Goal: Information Seeking & Learning: Learn about a topic

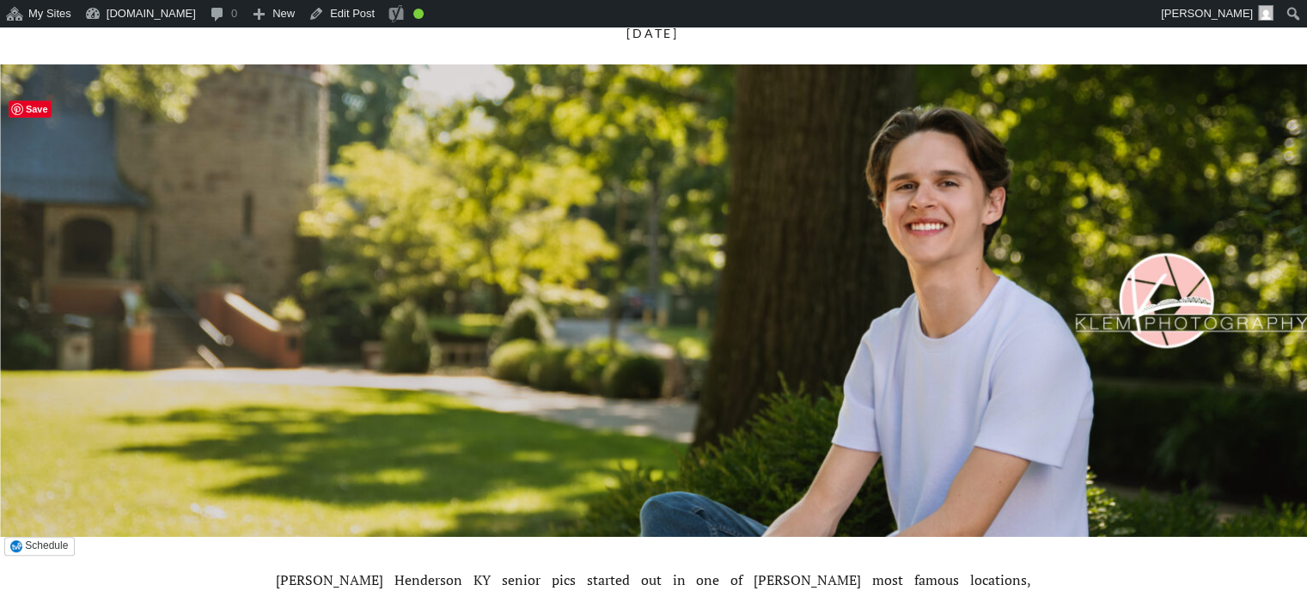
scroll to position [172, 0]
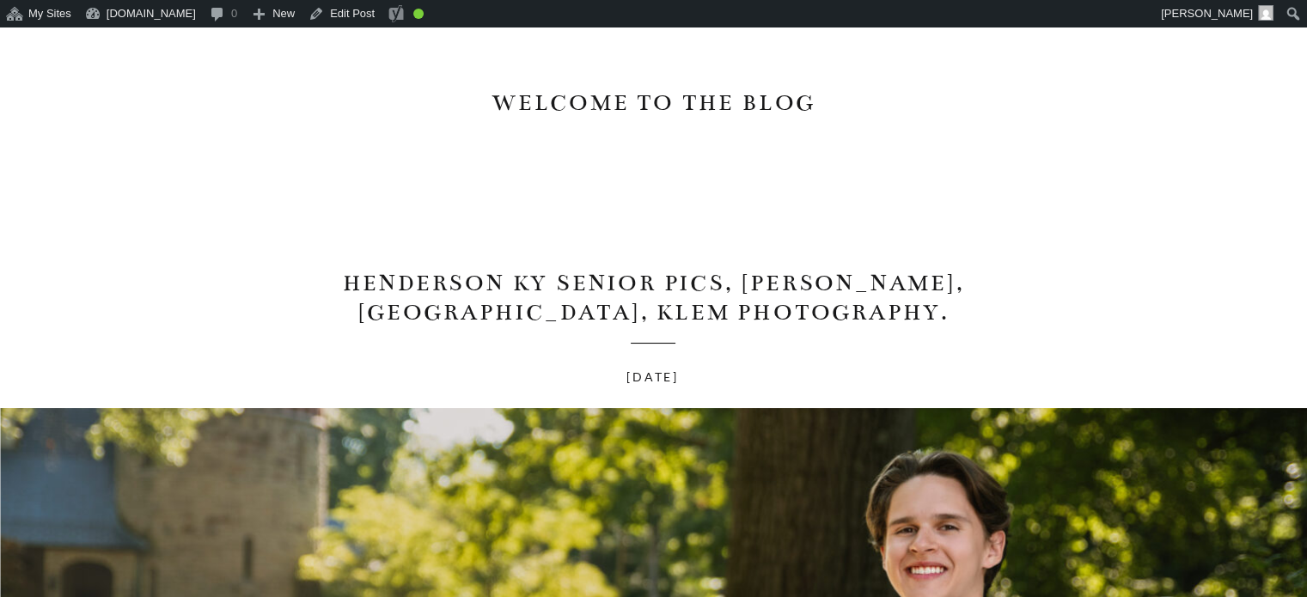
drag, startPoint x: 251, startPoint y: 275, endPoint x: 450, endPoint y: 101, distance: 264.9
drag, startPoint x: 450, startPoint y: 101, endPoint x: 333, endPoint y: 246, distance: 186.4
drag, startPoint x: 333, startPoint y: 246, endPoint x: 302, endPoint y: 264, distance: 35.8
drag, startPoint x: 302, startPoint y: 264, endPoint x: 258, endPoint y: 205, distance: 73.5
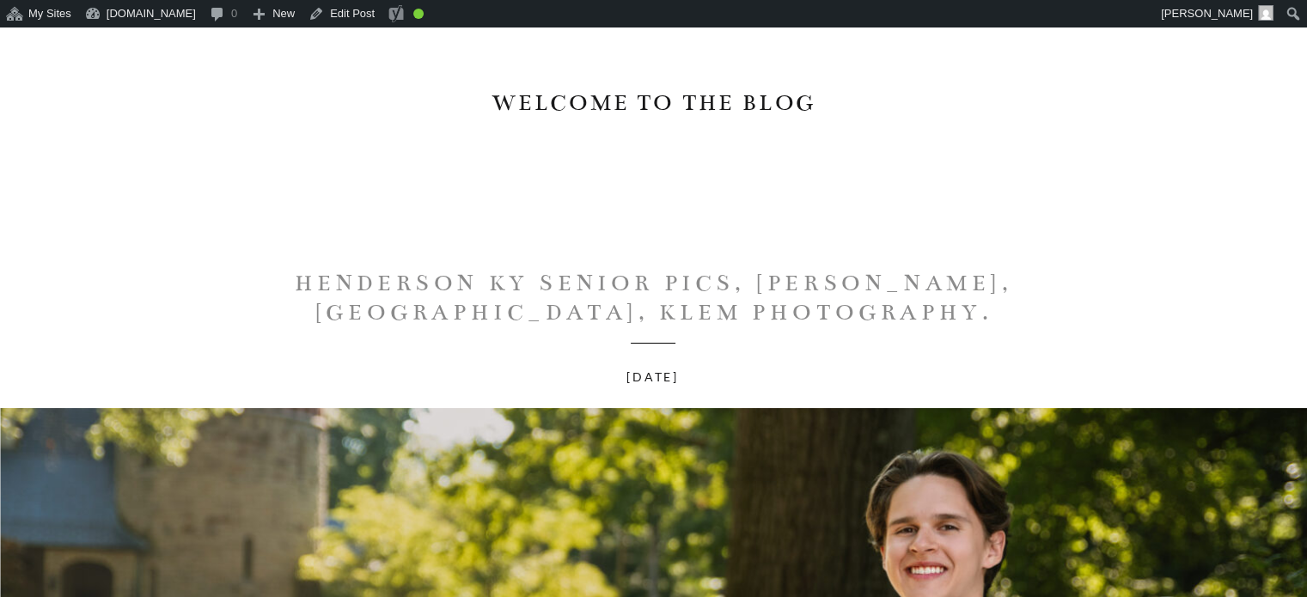
drag, startPoint x: 308, startPoint y: 268, endPoint x: 887, endPoint y: 288, distance: 578.5
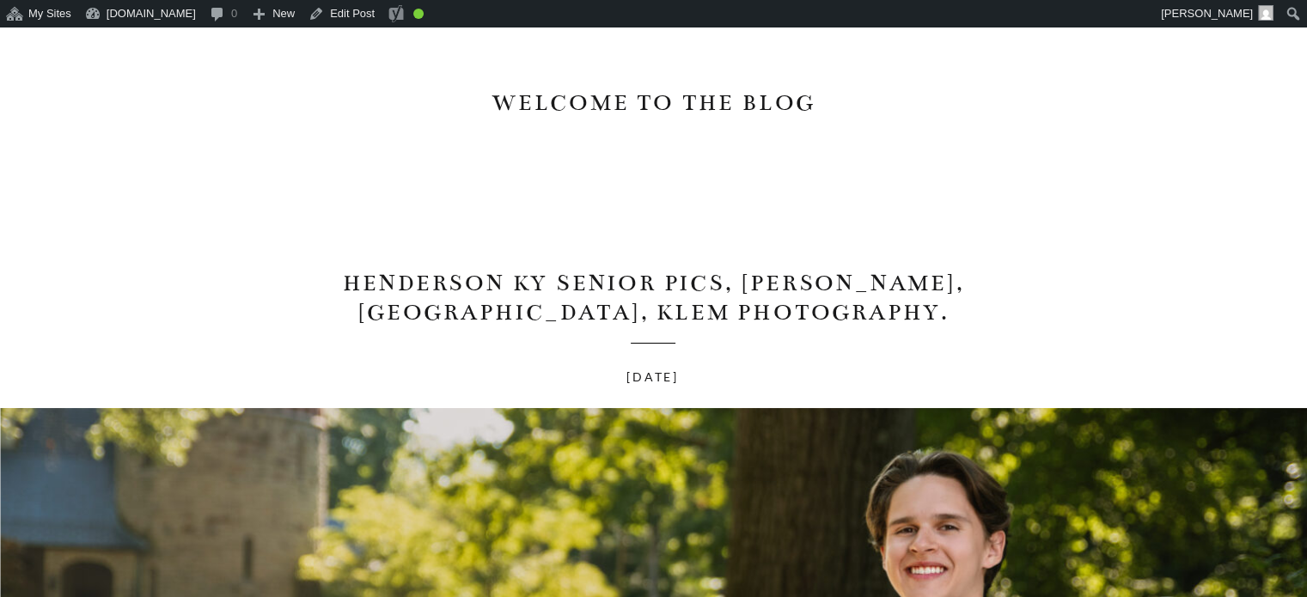
drag, startPoint x: 887, startPoint y: 288, endPoint x: 477, endPoint y: 220, distance: 415.4
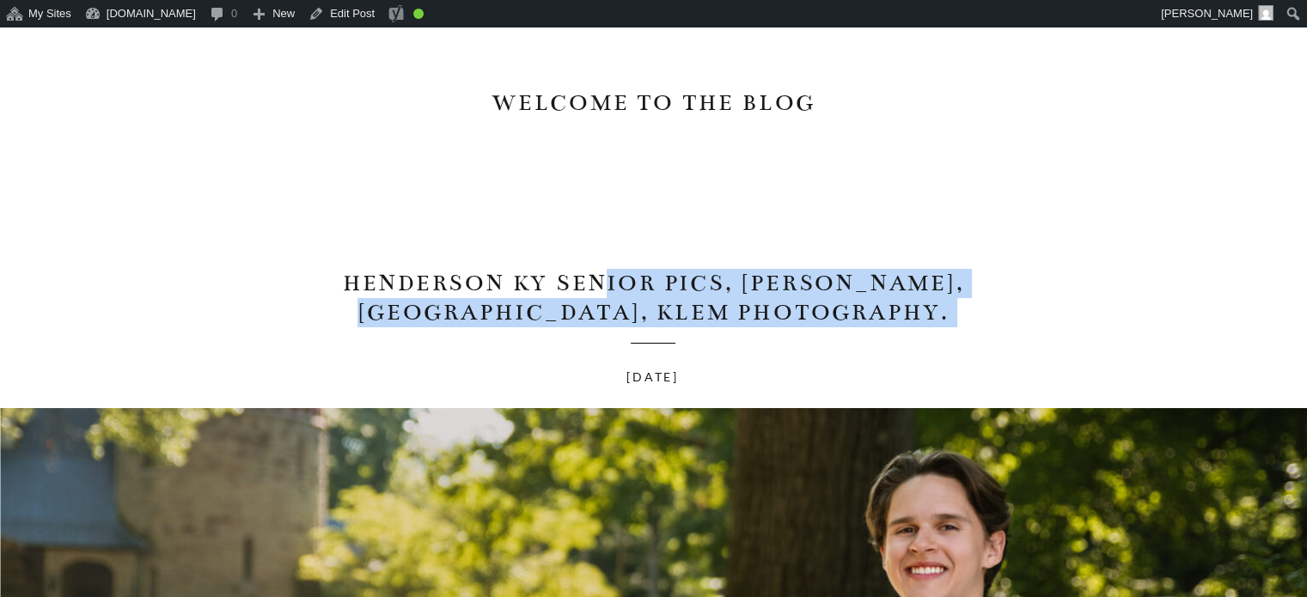
drag, startPoint x: 574, startPoint y: 282, endPoint x: 743, endPoint y: 336, distance: 177.7
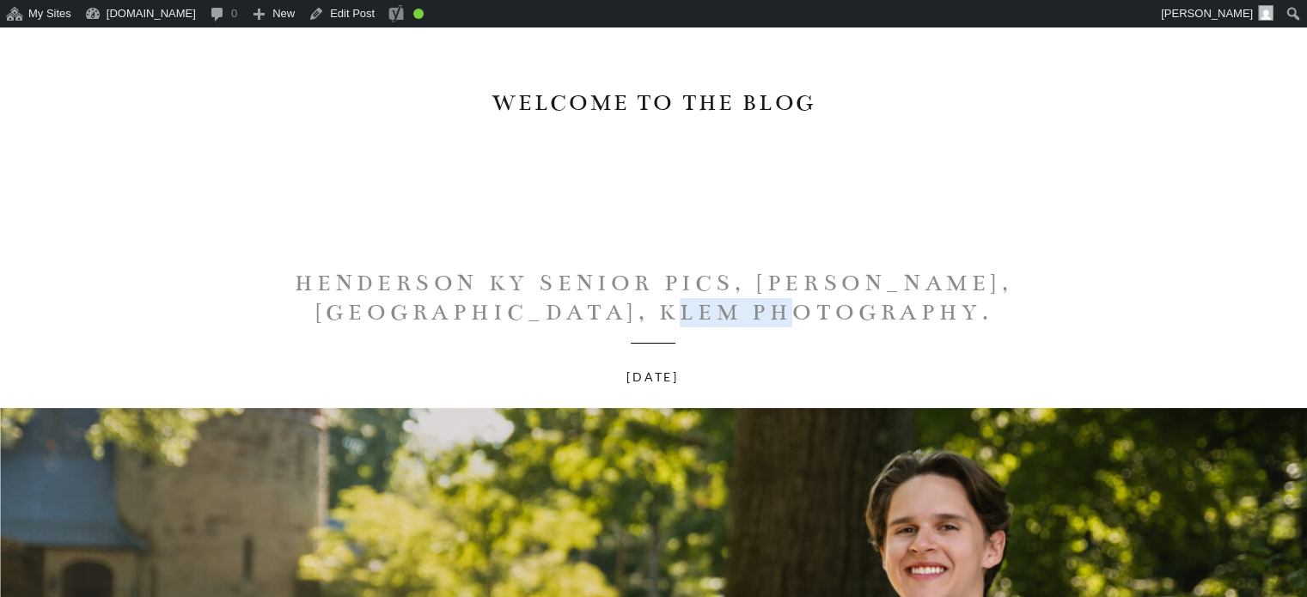
drag, startPoint x: 268, startPoint y: 263, endPoint x: 920, endPoint y: 323, distance: 654.9
click at [920, 323] on h1 "Henderson KY Senior Pics, [PERSON_NAME], [GEOGRAPHIC_DATA], Klem Photography." at bounding box center [653, 298] width 773 height 58
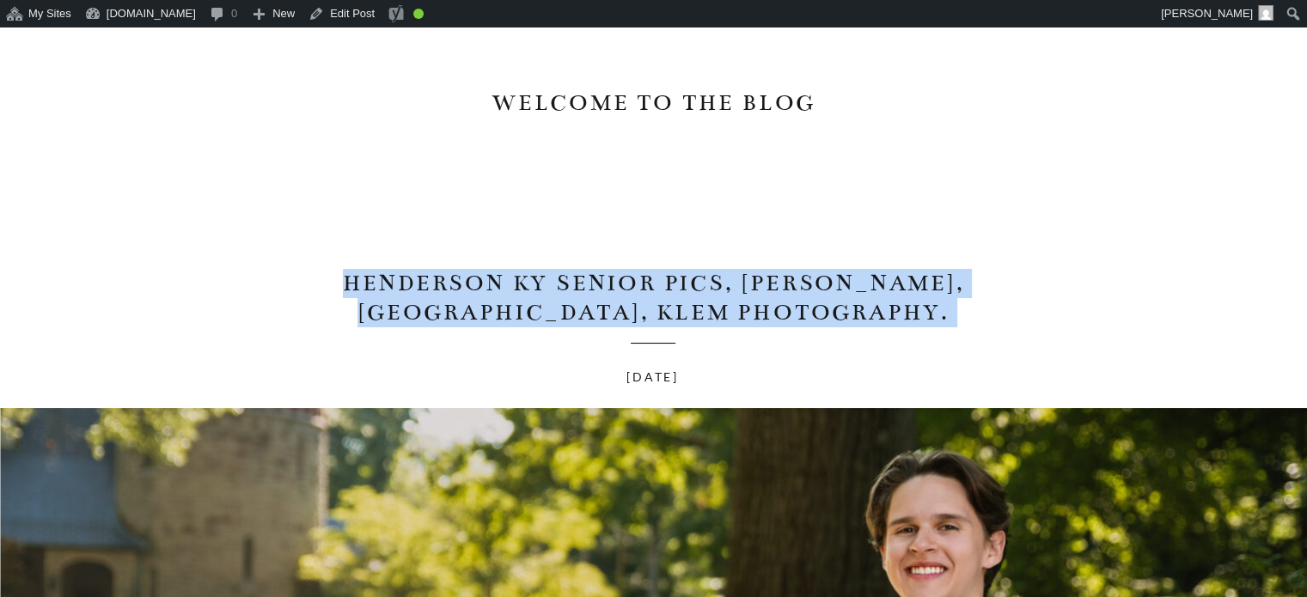
drag, startPoint x: 914, startPoint y: 323, endPoint x: 202, endPoint y: 279, distance: 713.6
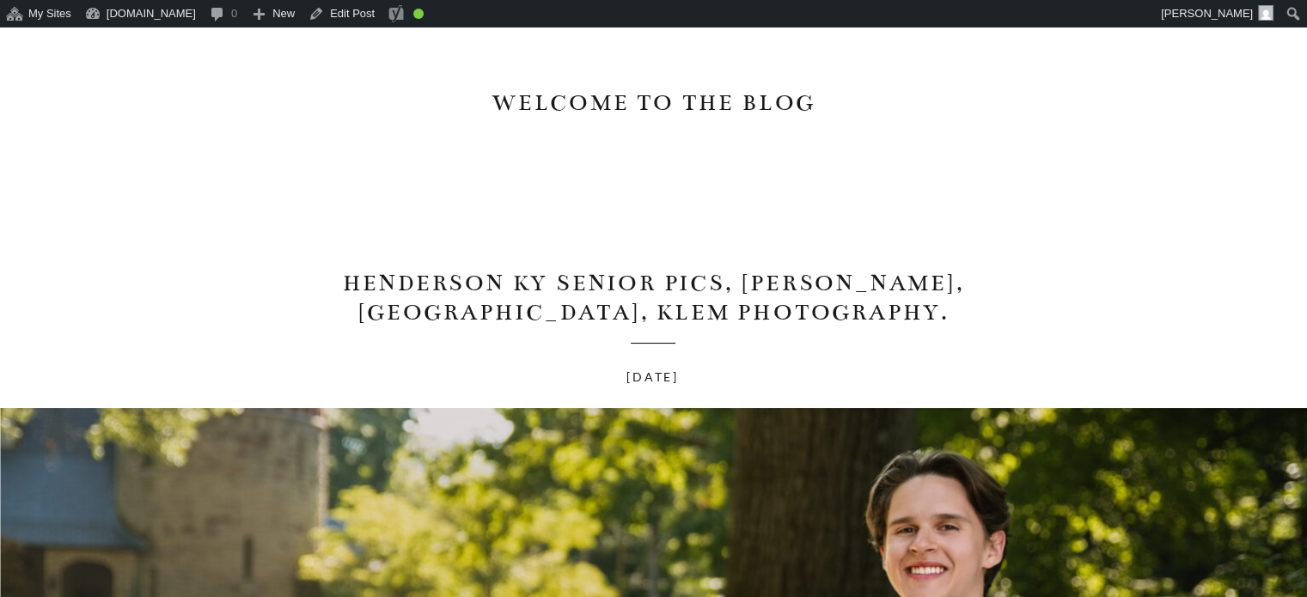
drag, startPoint x: 202, startPoint y: 279, endPoint x: 672, endPoint y: 192, distance: 478.0
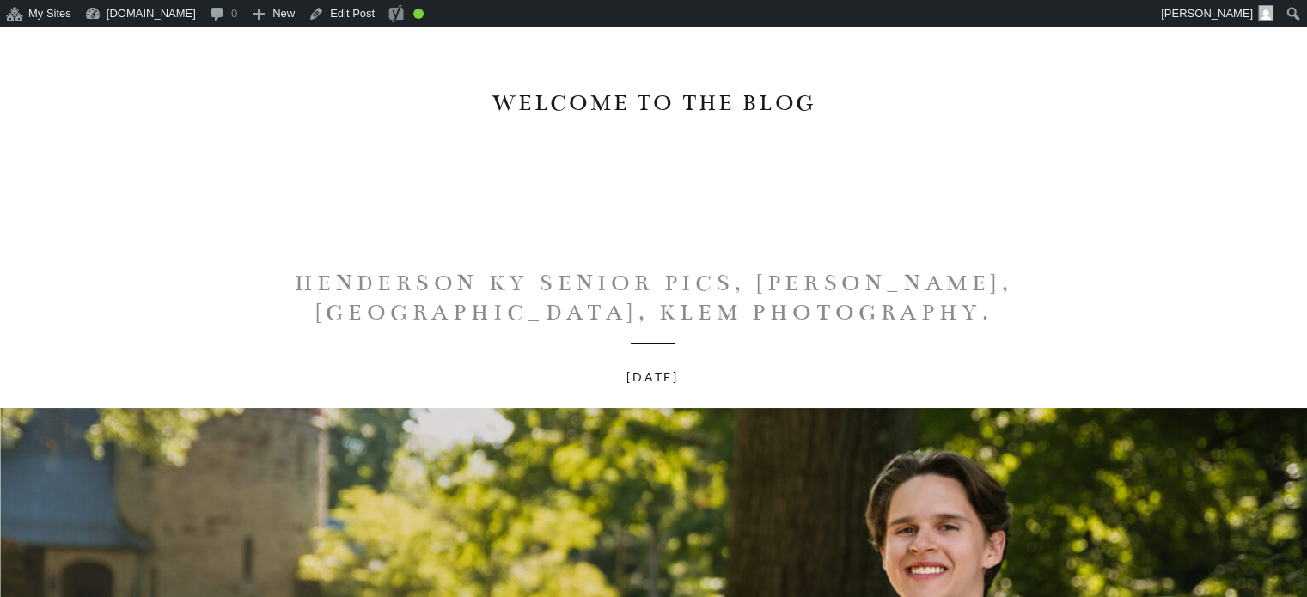
click at [308, 271] on h1 "Henderson KY Senior Pics, [PERSON_NAME], [GEOGRAPHIC_DATA], Klem Photography." at bounding box center [653, 298] width 773 height 58
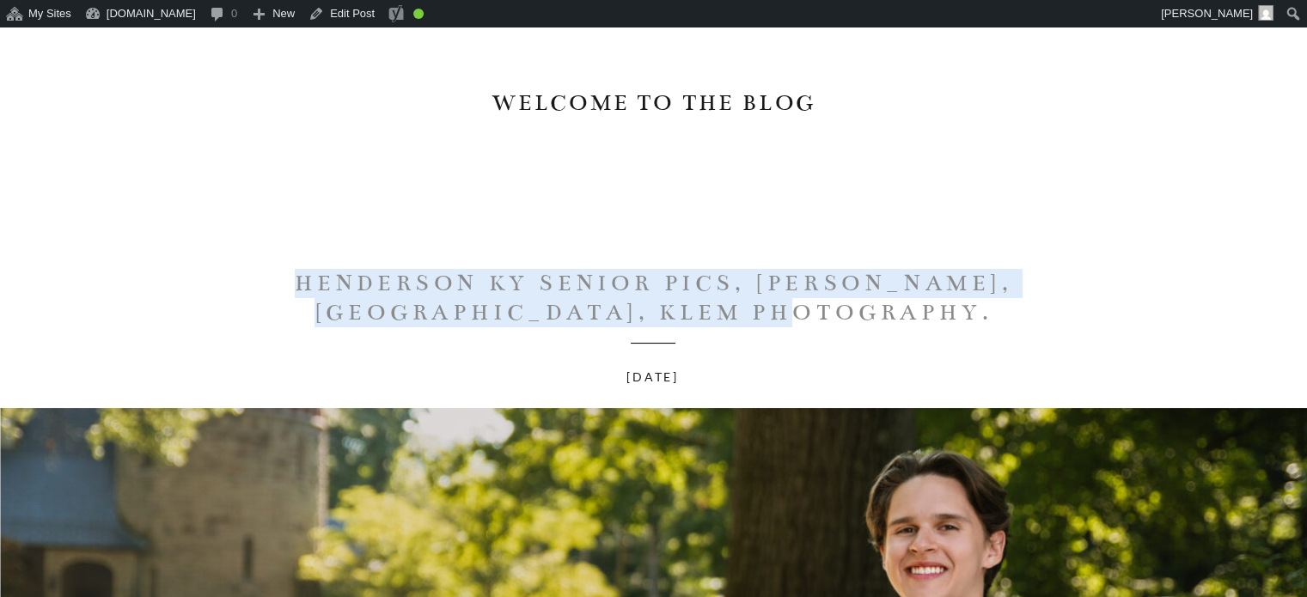
click at [289, 289] on h1 "Henderson KY Senior Pics, [PERSON_NAME], [GEOGRAPHIC_DATA], Klem Photography." at bounding box center [653, 298] width 773 height 58
copy h1 "Henderson KY Senior Pics, [PERSON_NAME], [GEOGRAPHIC_DATA], Klem Photography."
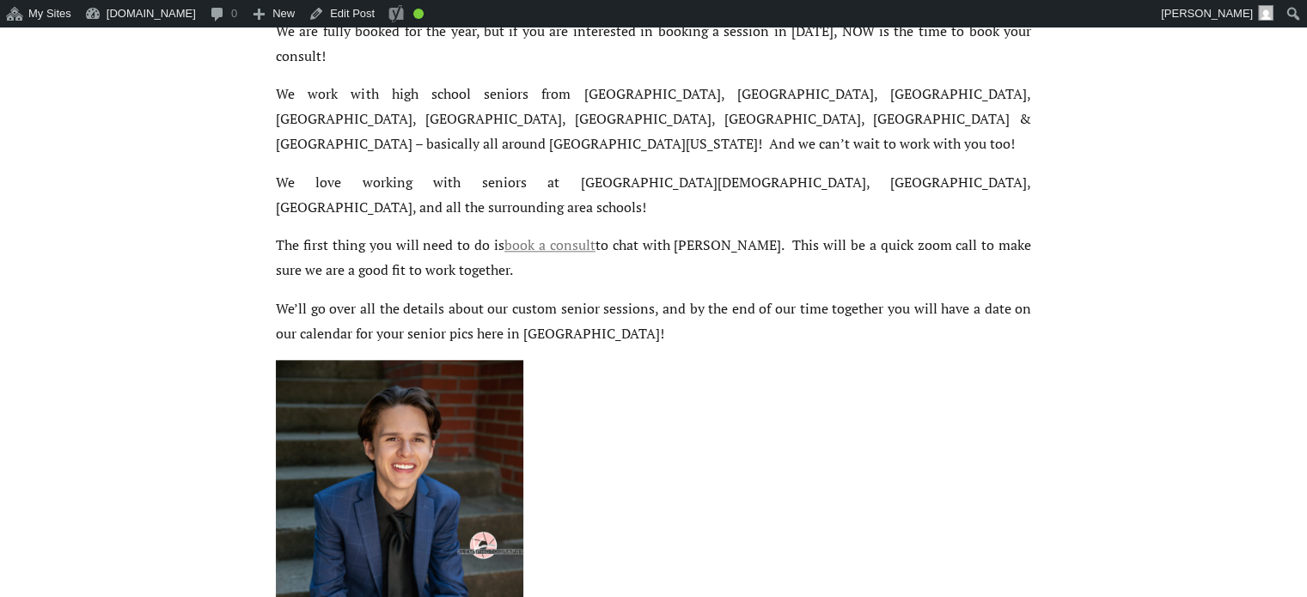
scroll to position [1546, 0]
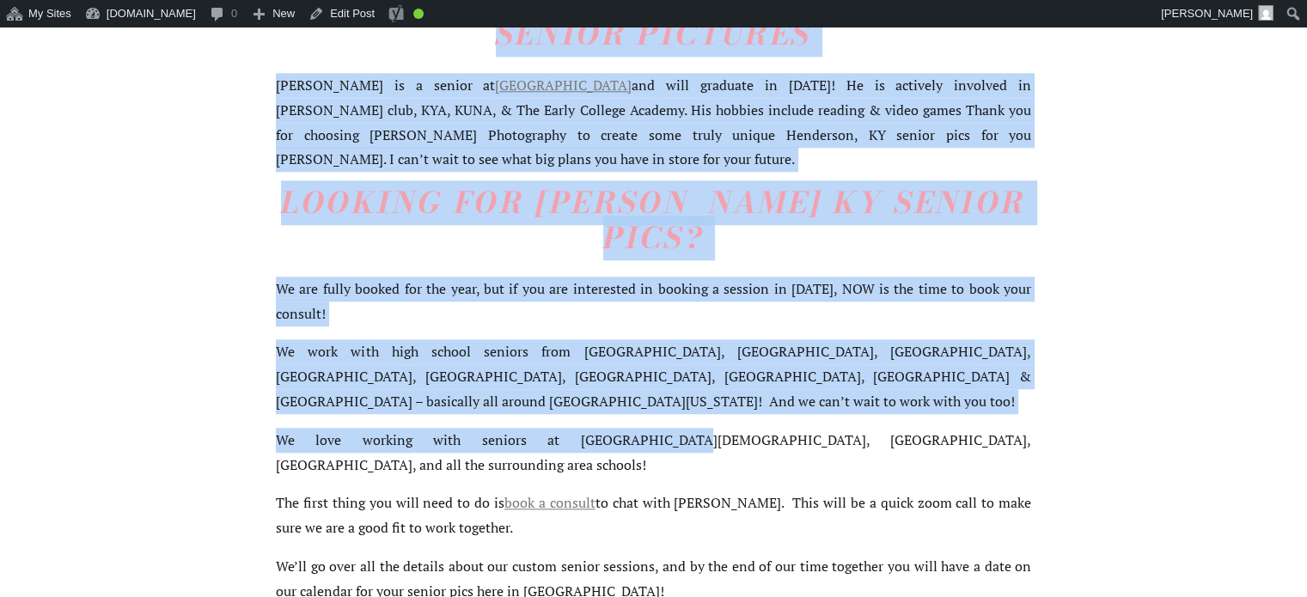
drag, startPoint x: 261, startPoint y: 291, endPoint x: 570, endPoint y: 355, distance: 315.8
click at [570, 355] on div "Henderson KY Senior Pics, [PERSON_NAME], [GEOGRAPHIC_DATA], Klem Photography. […" at bounding box center [653, 515] width 1307 height 3330
click at [491, 339] on p "We work with high school seniors from [GEOGRAPHIC_DATA], [GEOGRAPHIC_DATA], [GE…" at bounding box center [653, 376] width 755 height 74
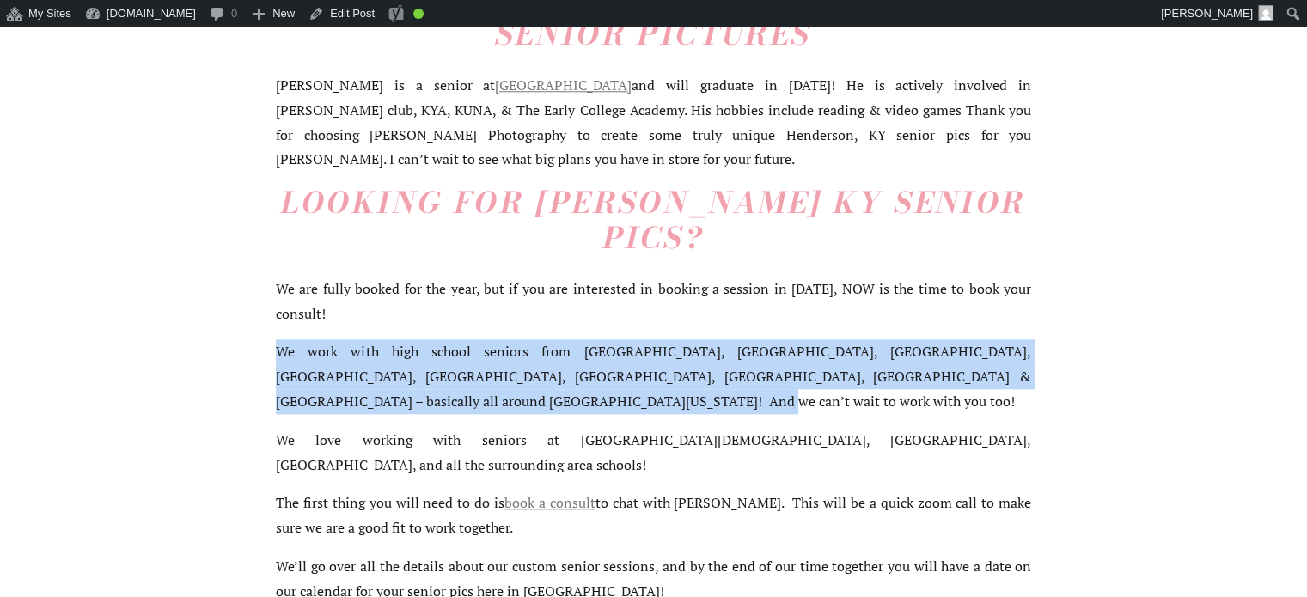
drag, startPoint x: 487, startPoint y: 338, endPoint x: 275, endPoint y: 291, distance: 217.2
click at [276, 339] on p "We work with high school seniors from [GEOGRAPHIC_DATA], [GEOGRAPHIC_DATA], [GE…" at bounding box center [653, 376] width 755 height 74
copy p "We work with high school seniors from [GEOGRAPHIC_DATA], [GEOGRAPHIC_DATA], [GE…"
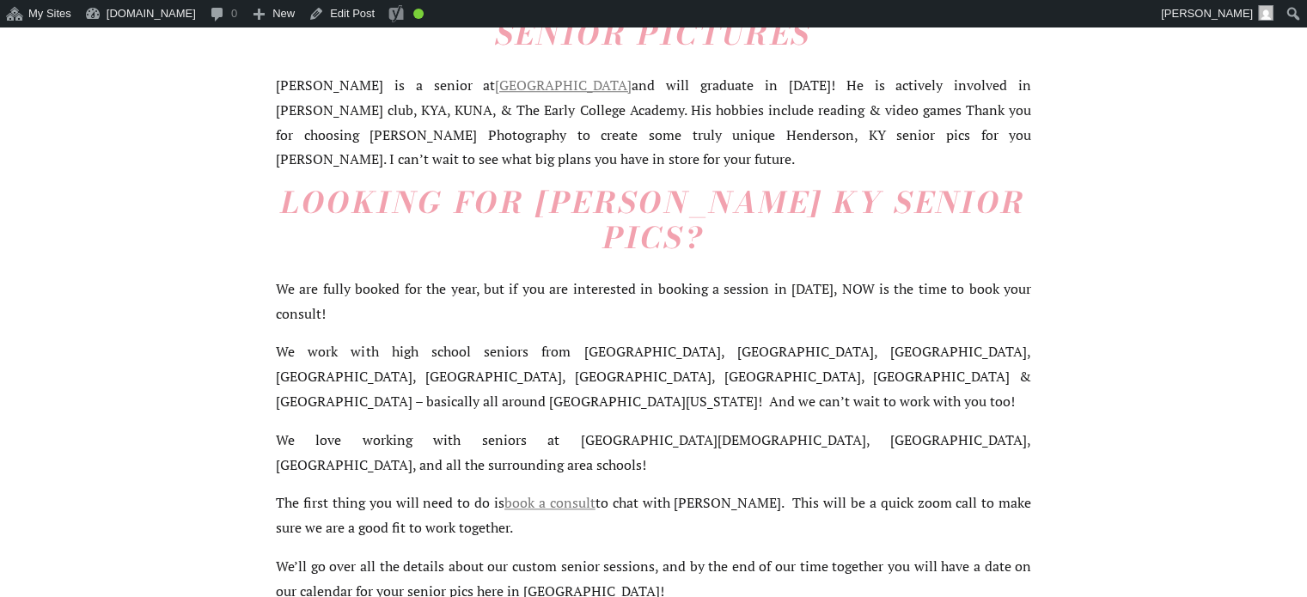
click at [469, 277] on p "We are fully booked for the year, but if you are interested in booking a sessio…" at bounding box center [653, 302] width 755 height 50
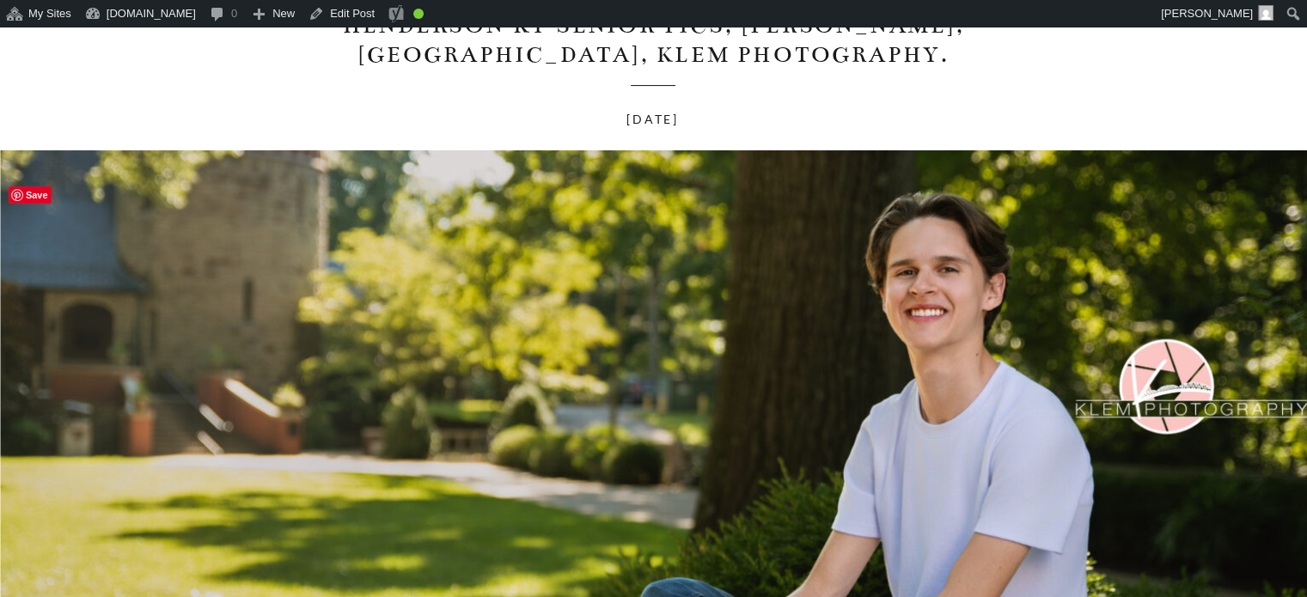
scroll to position [86, 0]
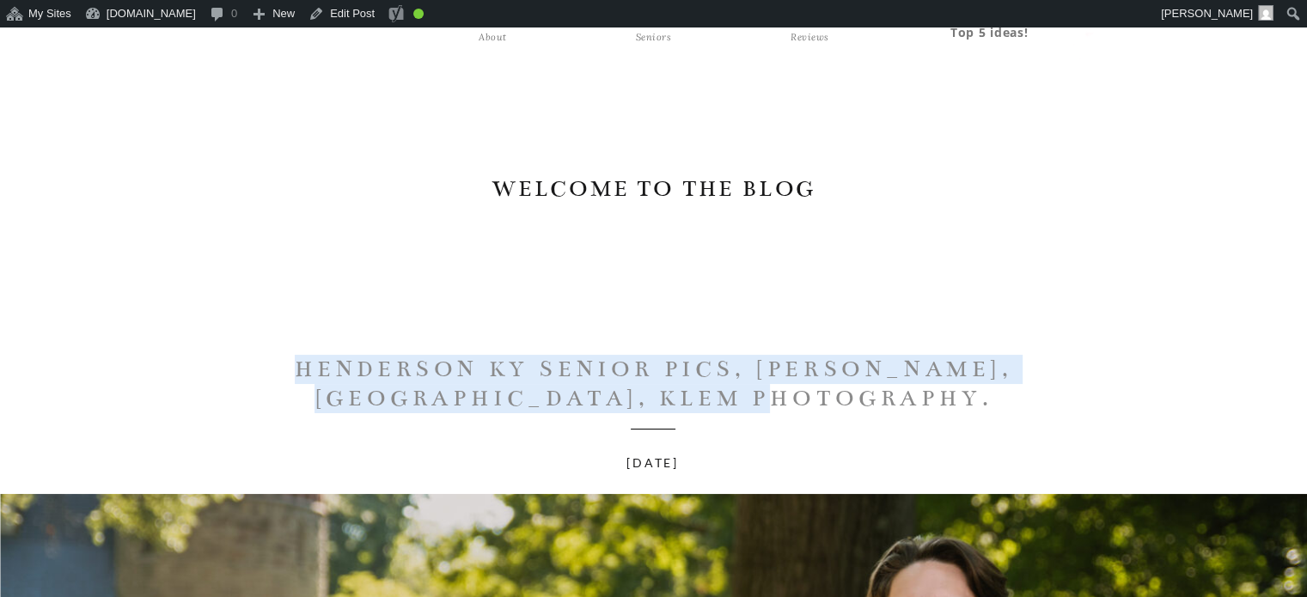
drag, startPoint x: 285, startPoint y: 367, endPoint x: 267, endPoint y: 369, distance: 18.2
click at [267, 369] on h1 "Henderson KY Senior Pics, [PERSON_NAME], [GEOGRAPHIC_DATA], Klem Photography." at bounding box center [653, 384] width 773 height 58
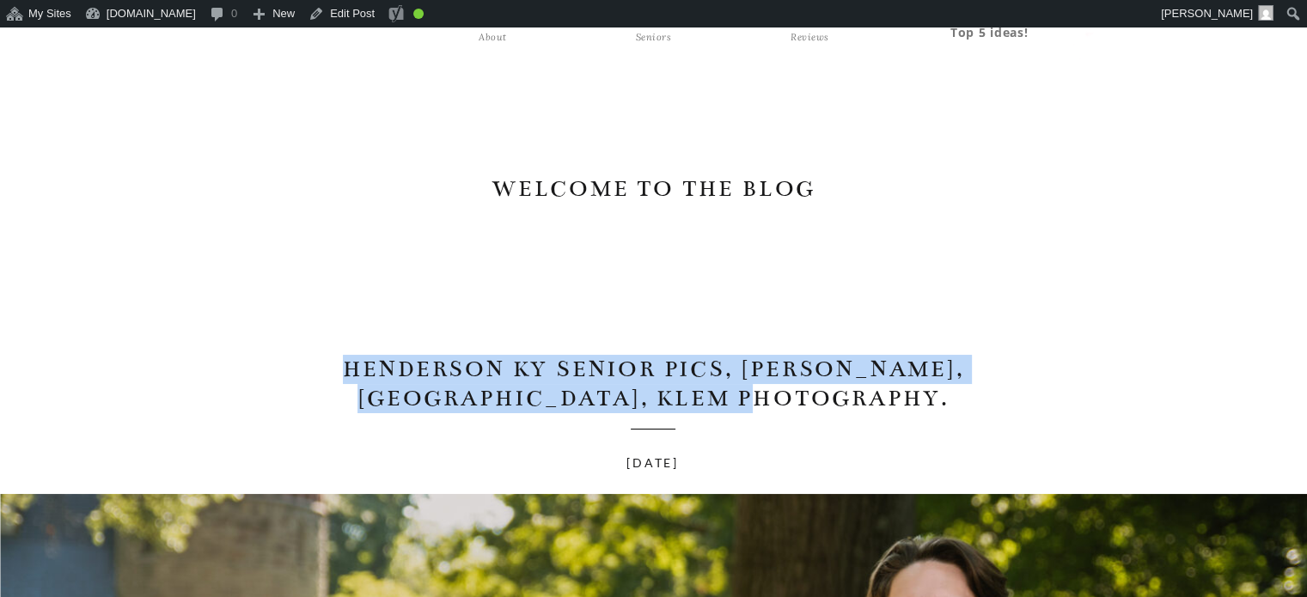
copy h1 "Henderson KY Senior Pics, [PERSON_NAME], [GEOGRAPHIC_DATA], Klem Photography"
